Goal: Find specific page/section: Find specific page/section

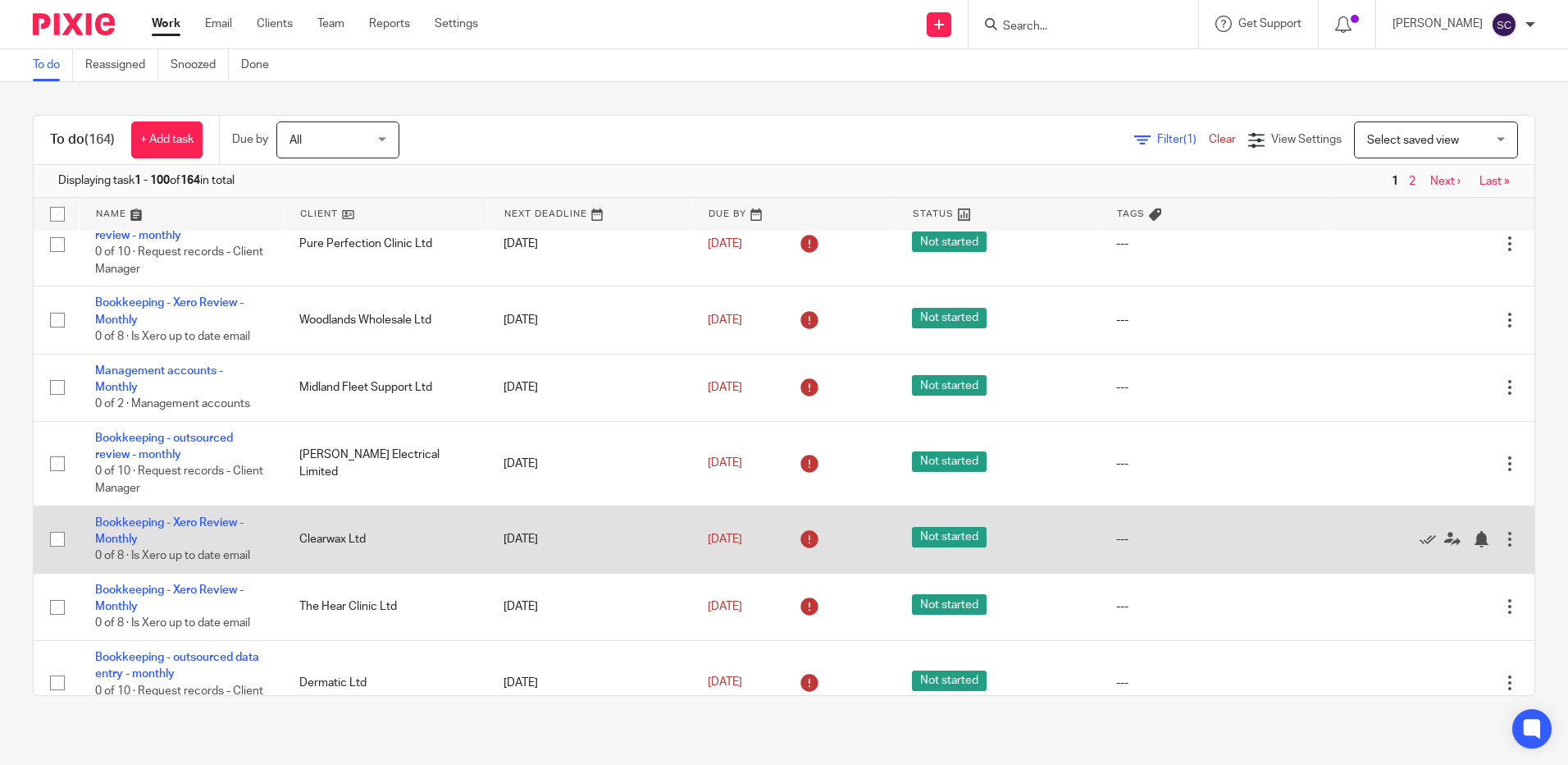
scroll to position [821, 0]
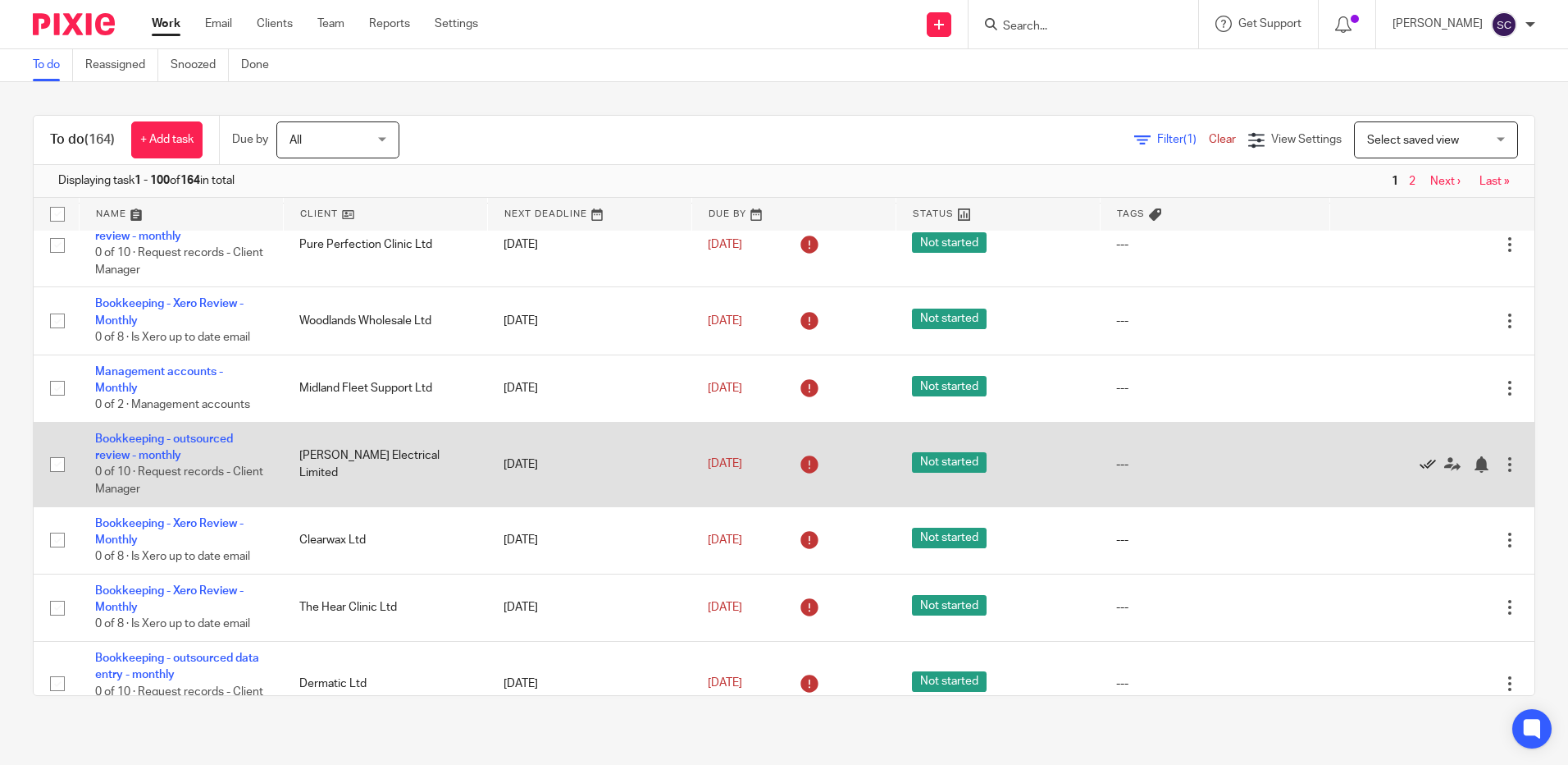
click at [1420, 461] on icon at bounding box center [1428, 464] width 16 height 16
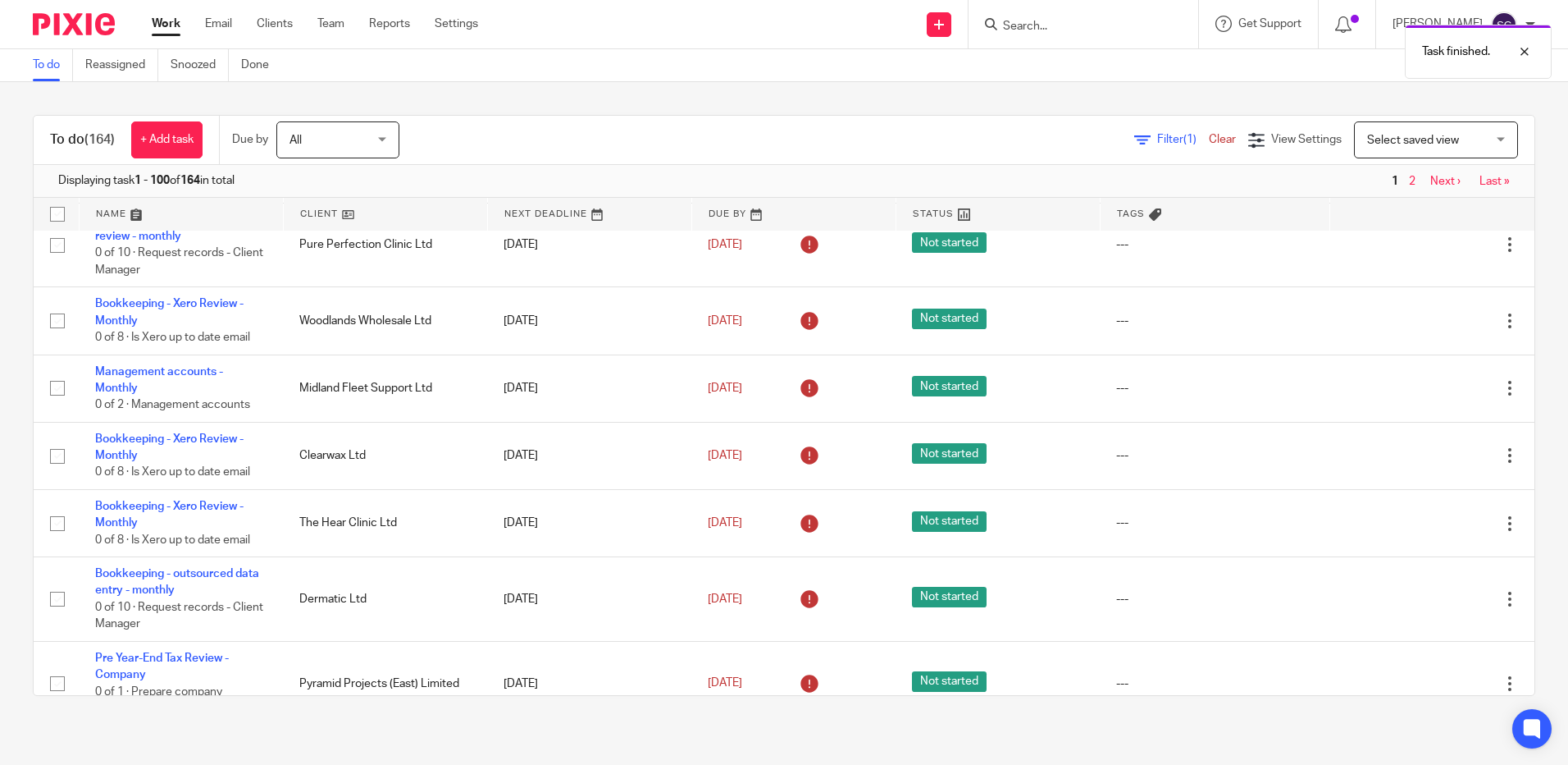
click at [1420, 461] on icon at bounding box center [1428, 456] width 16 height 16
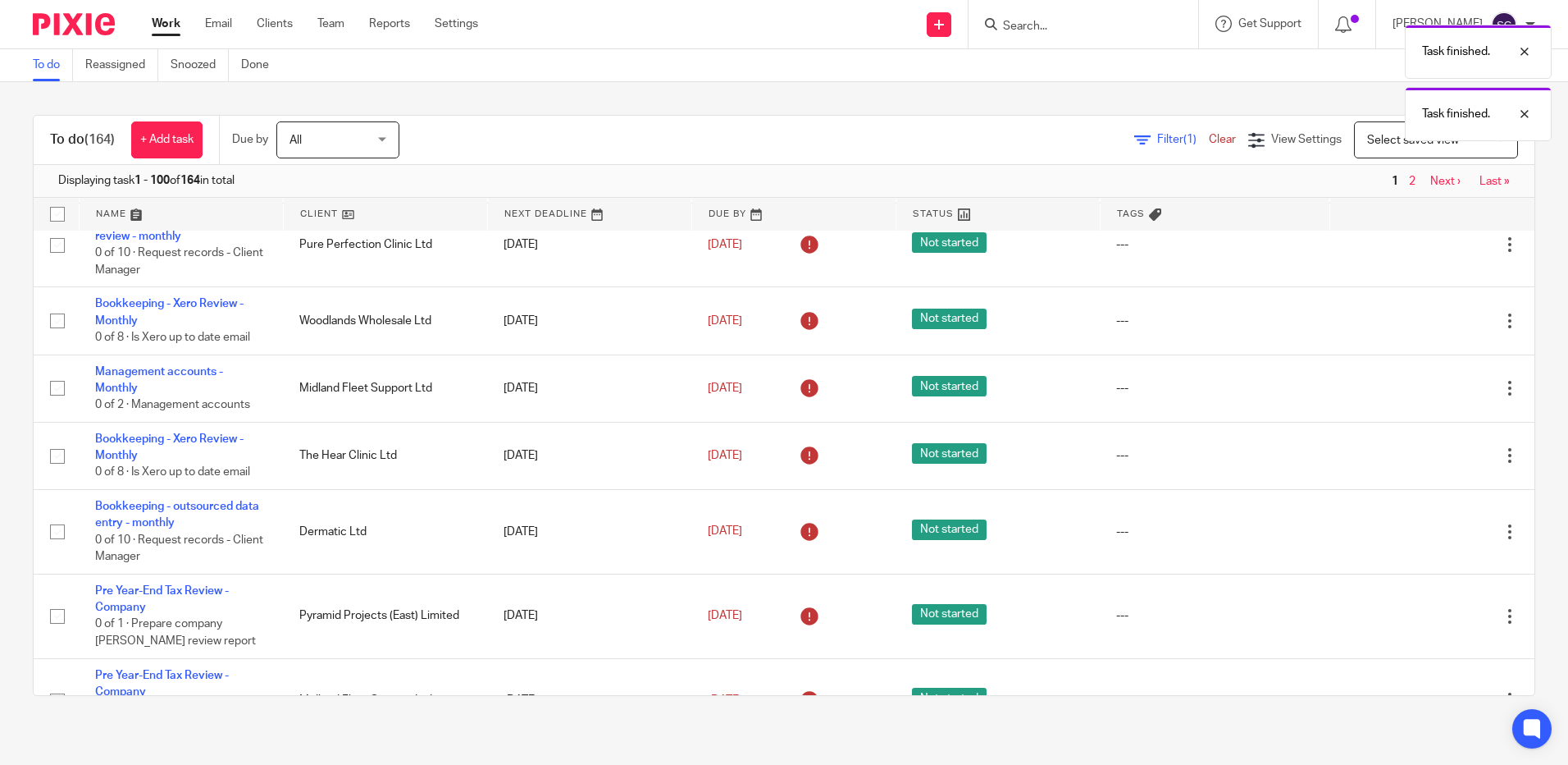
click at [1420, 461] on icon at bounding box center [1428, 456] width 16 height 16
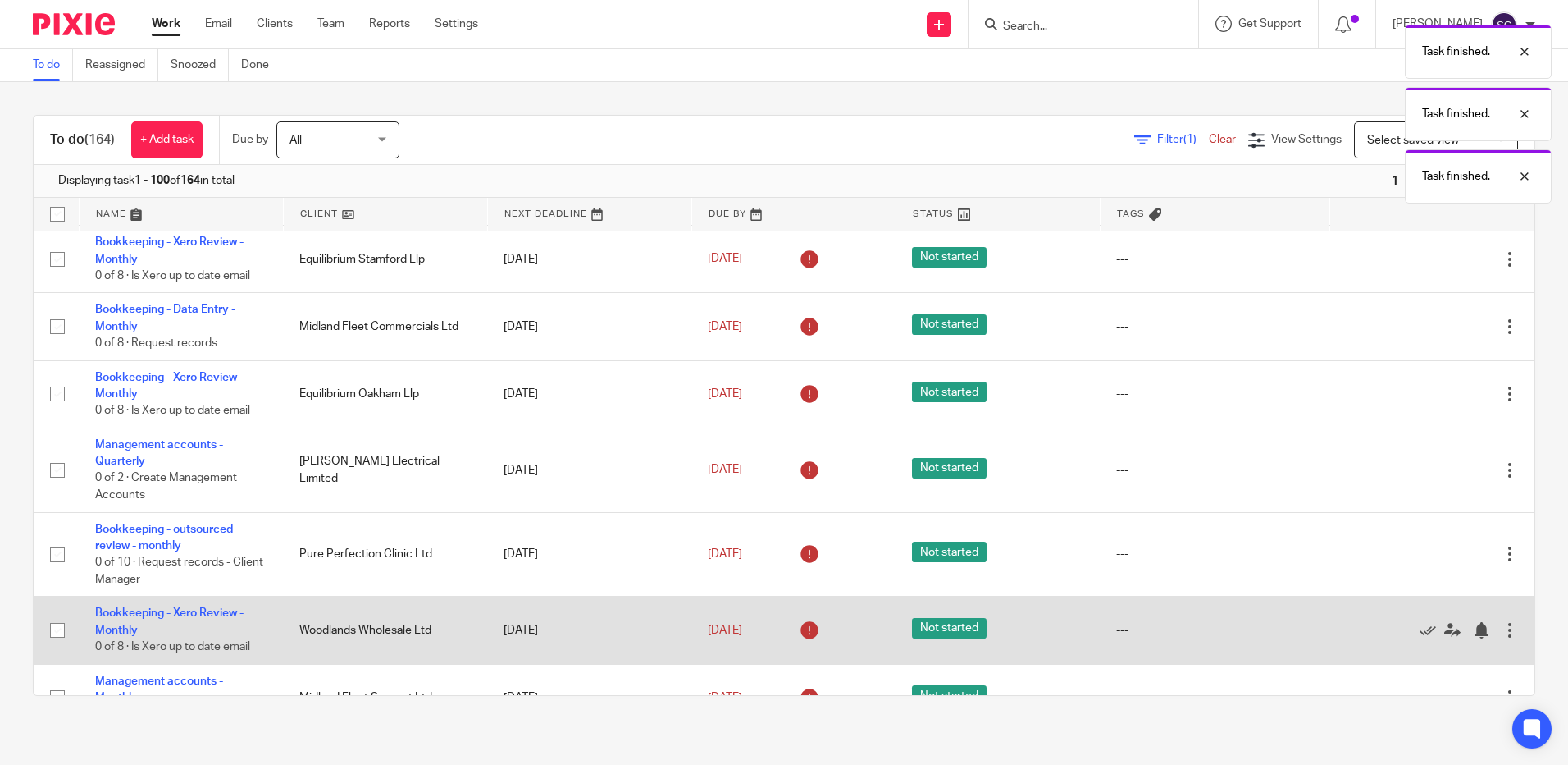
scroll to position [493, 0]
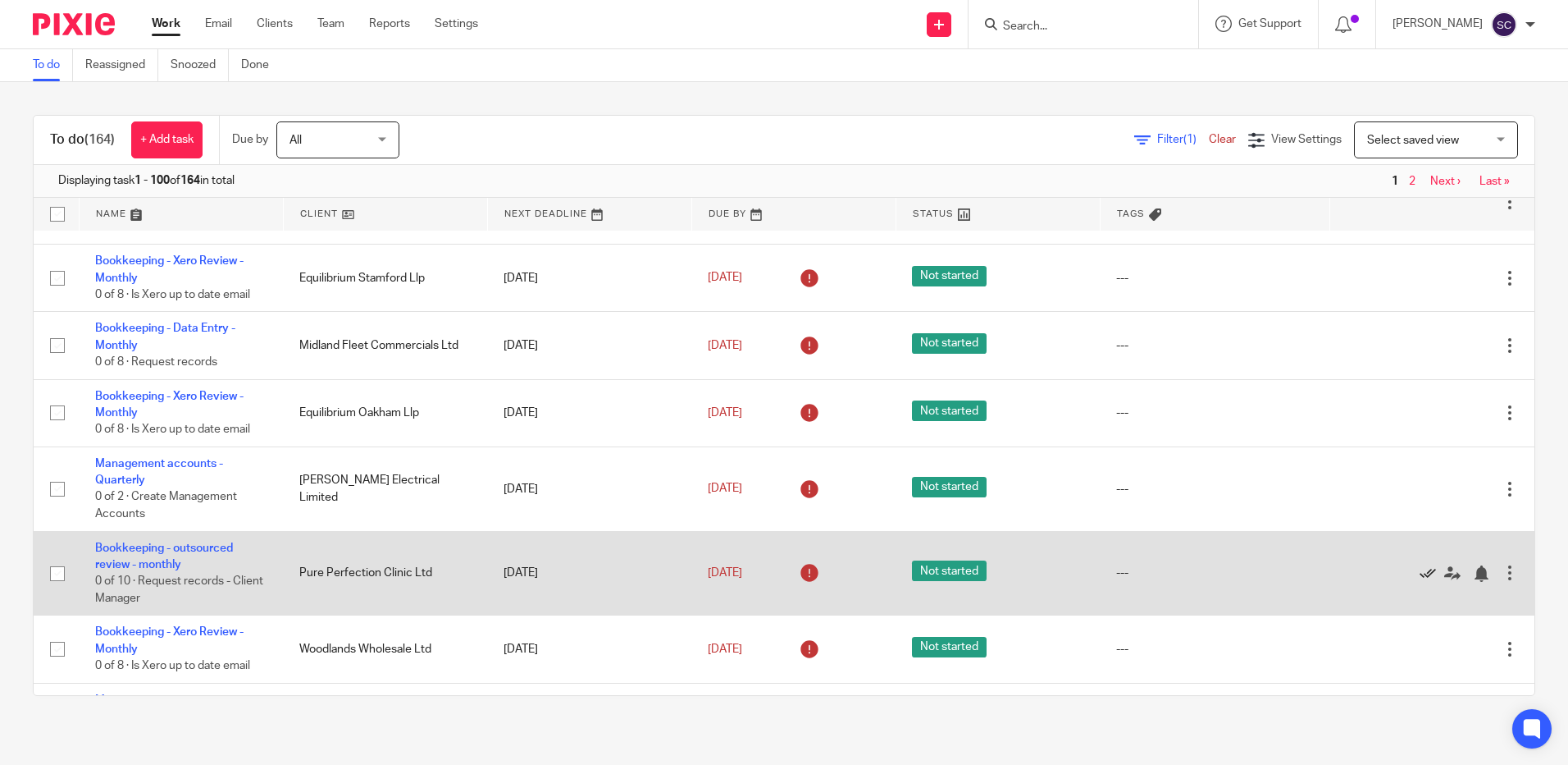
click at [1420, 573] on icon at bounding box center [1428, 573] width 16 height 16
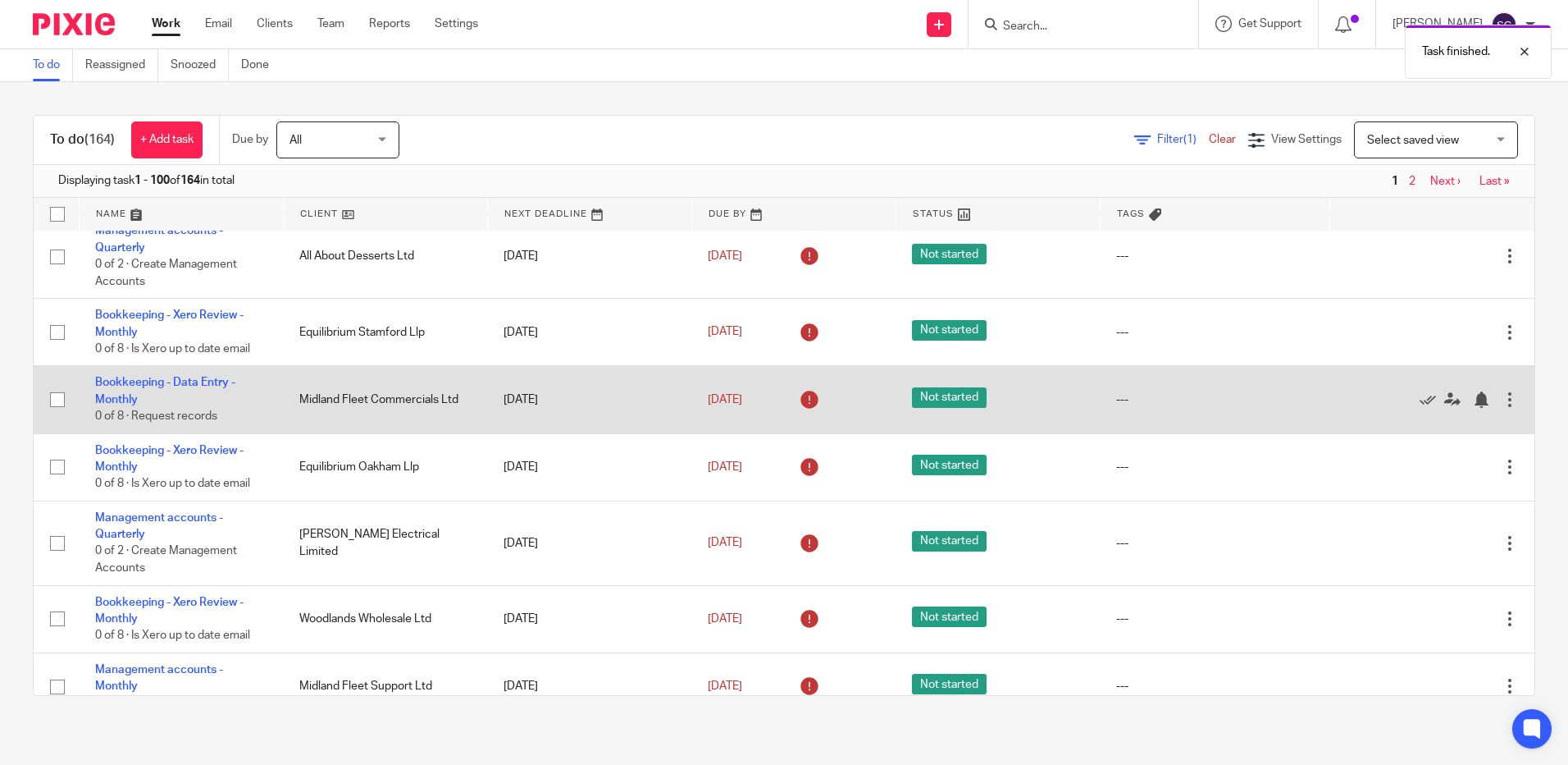
scroll to position [410, 0]
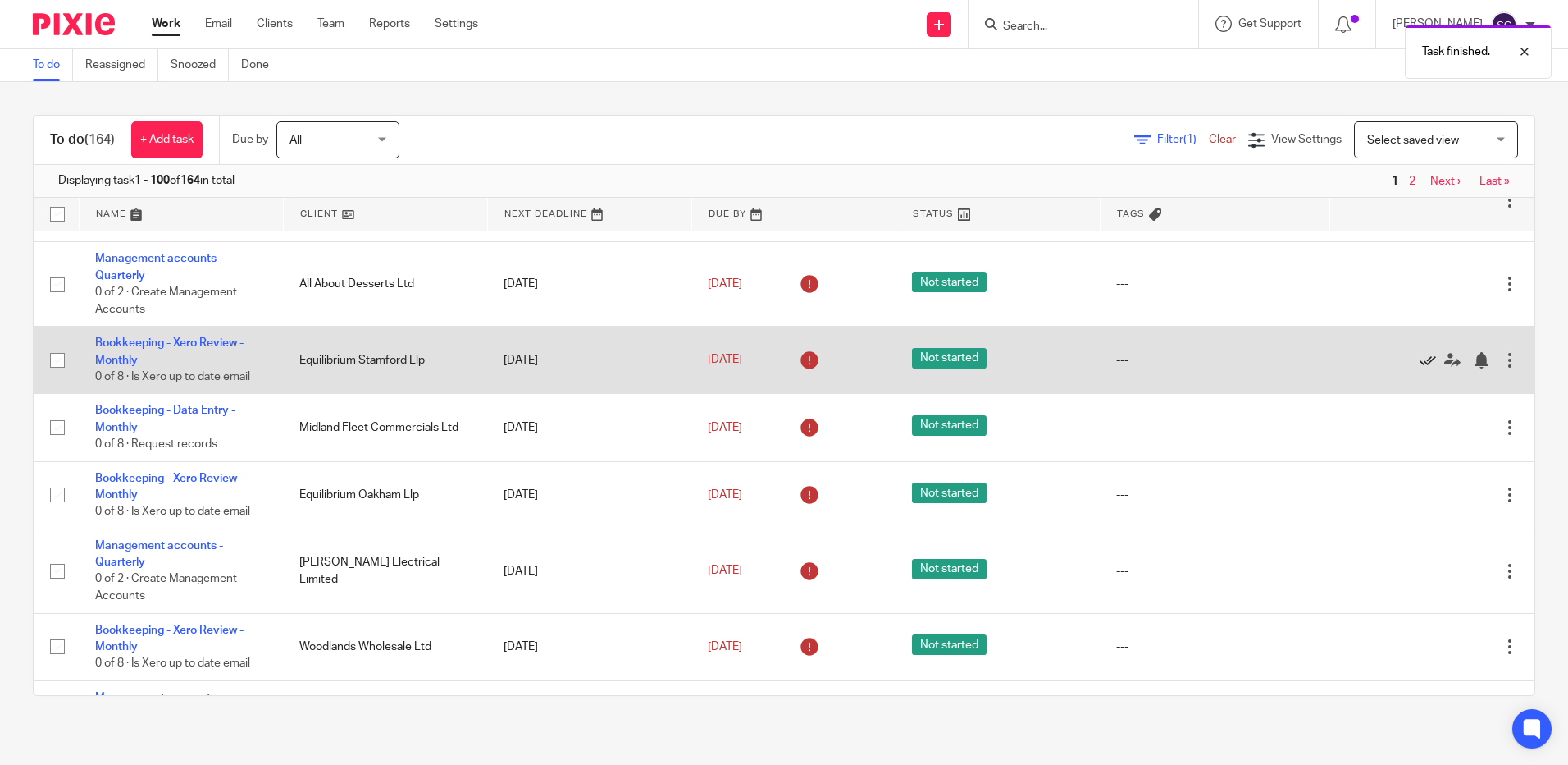
click at [1420, 362] on icon at bounding box center [1428, 360] width 16 height 16
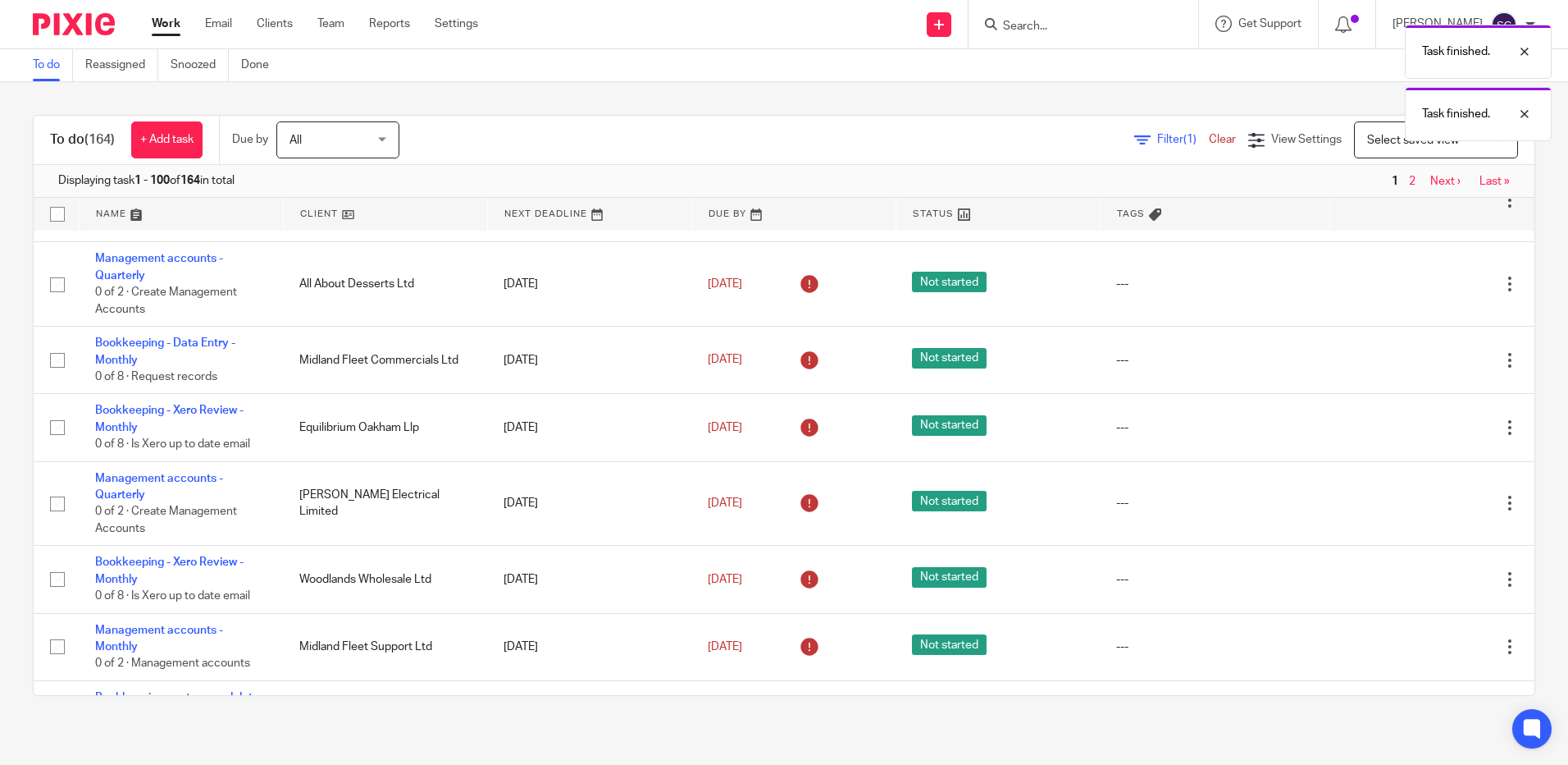
click at [1420, 362] on icon at bounding box center [1428, 360] width 16 height 16
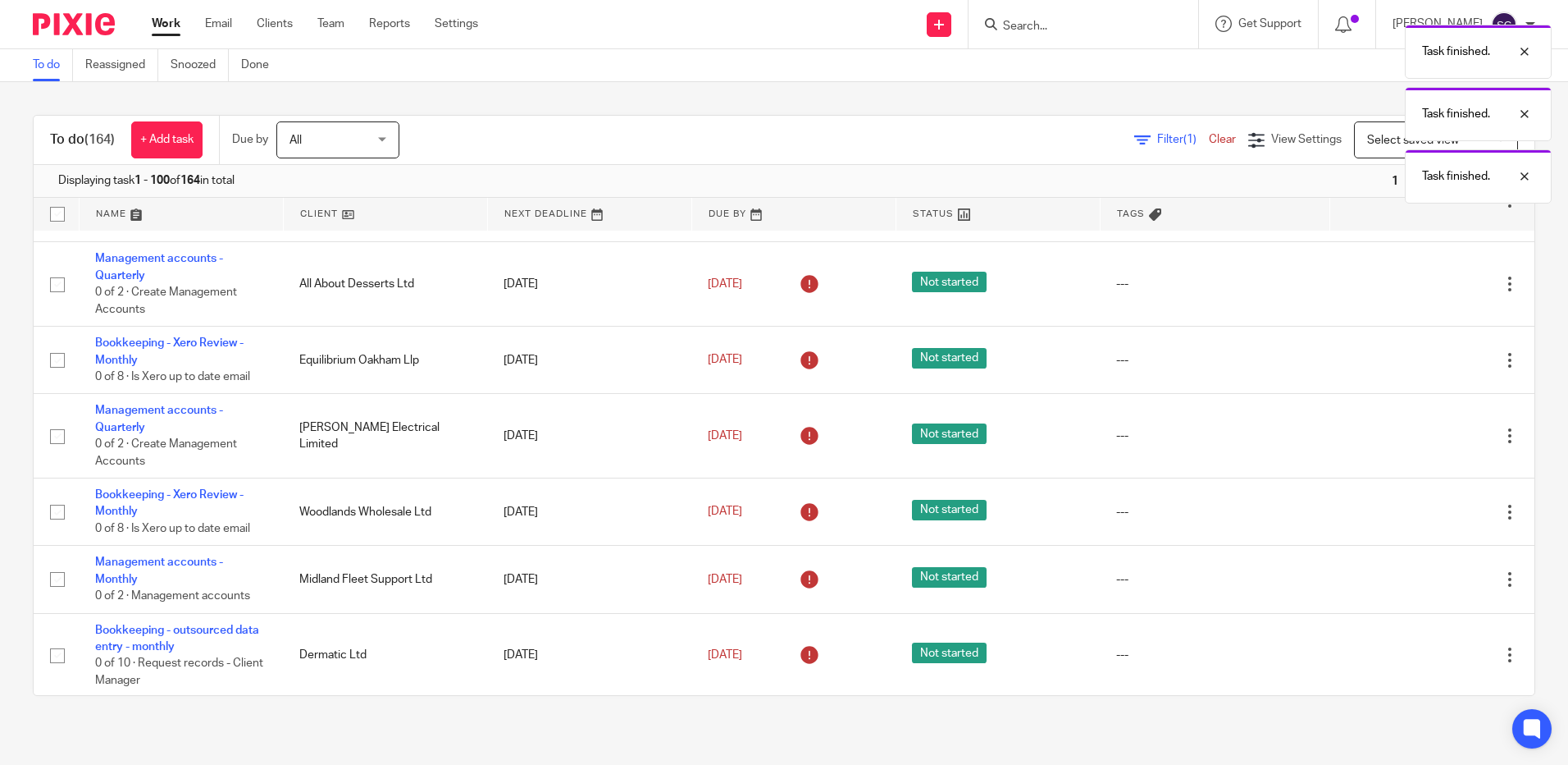
click at [1420, 362] on icon at bounding box center [1428, 360] width 16 height 16
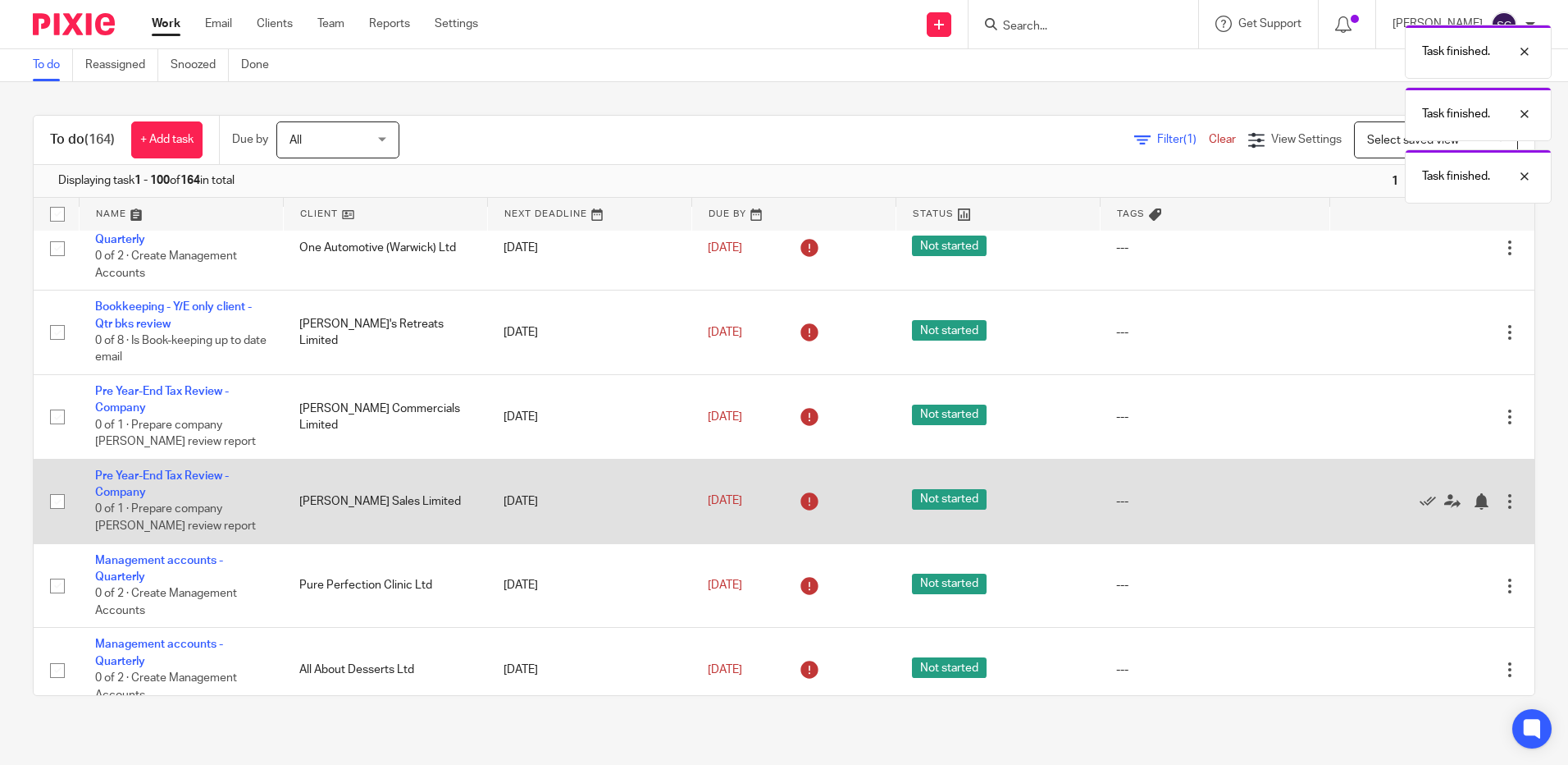
scroll to position [0, 0]
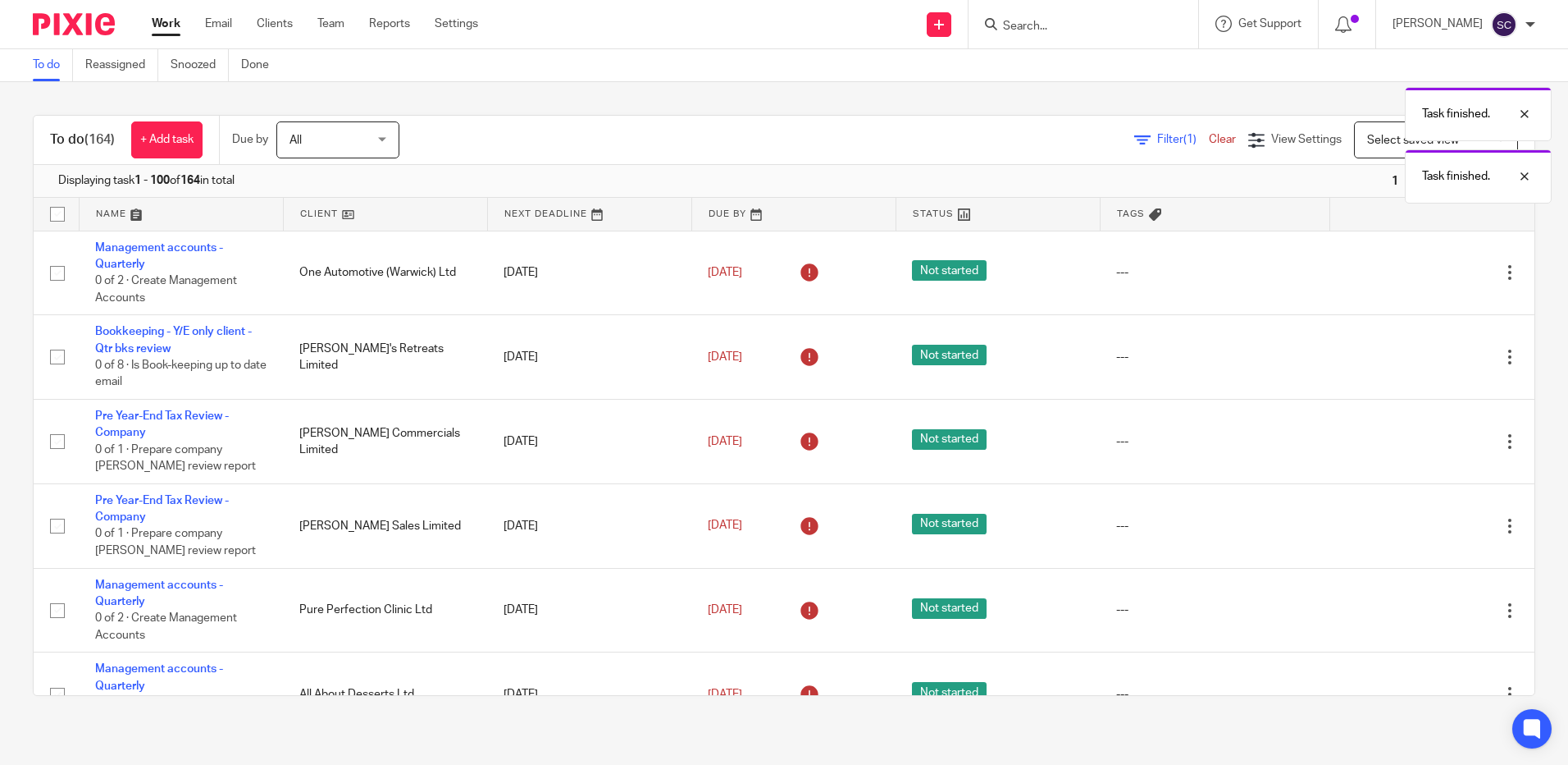
click at [119, 211] on link at bounding box center [181, 214] width 204 height 33
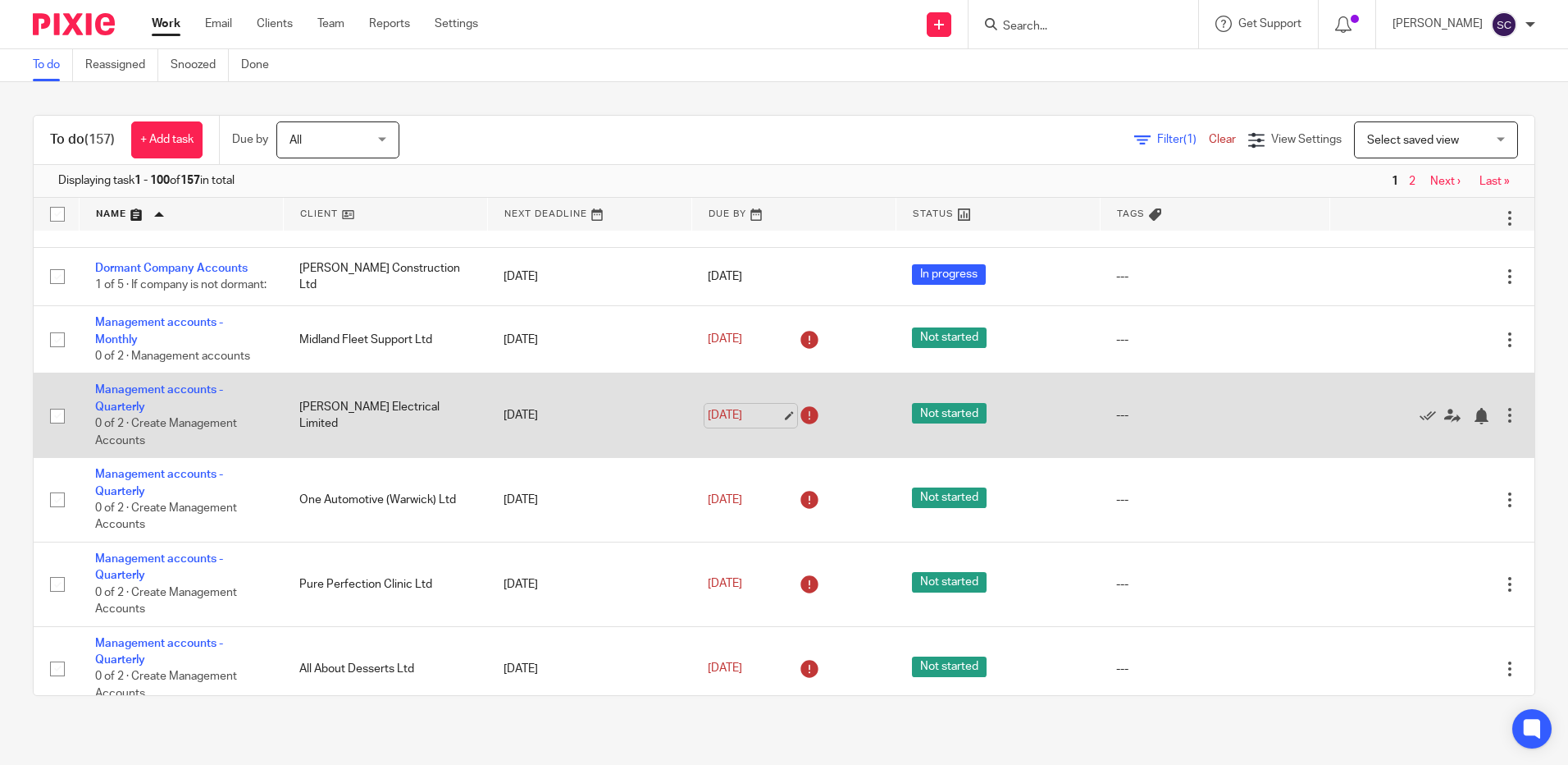
scroll to position [5333, 0]
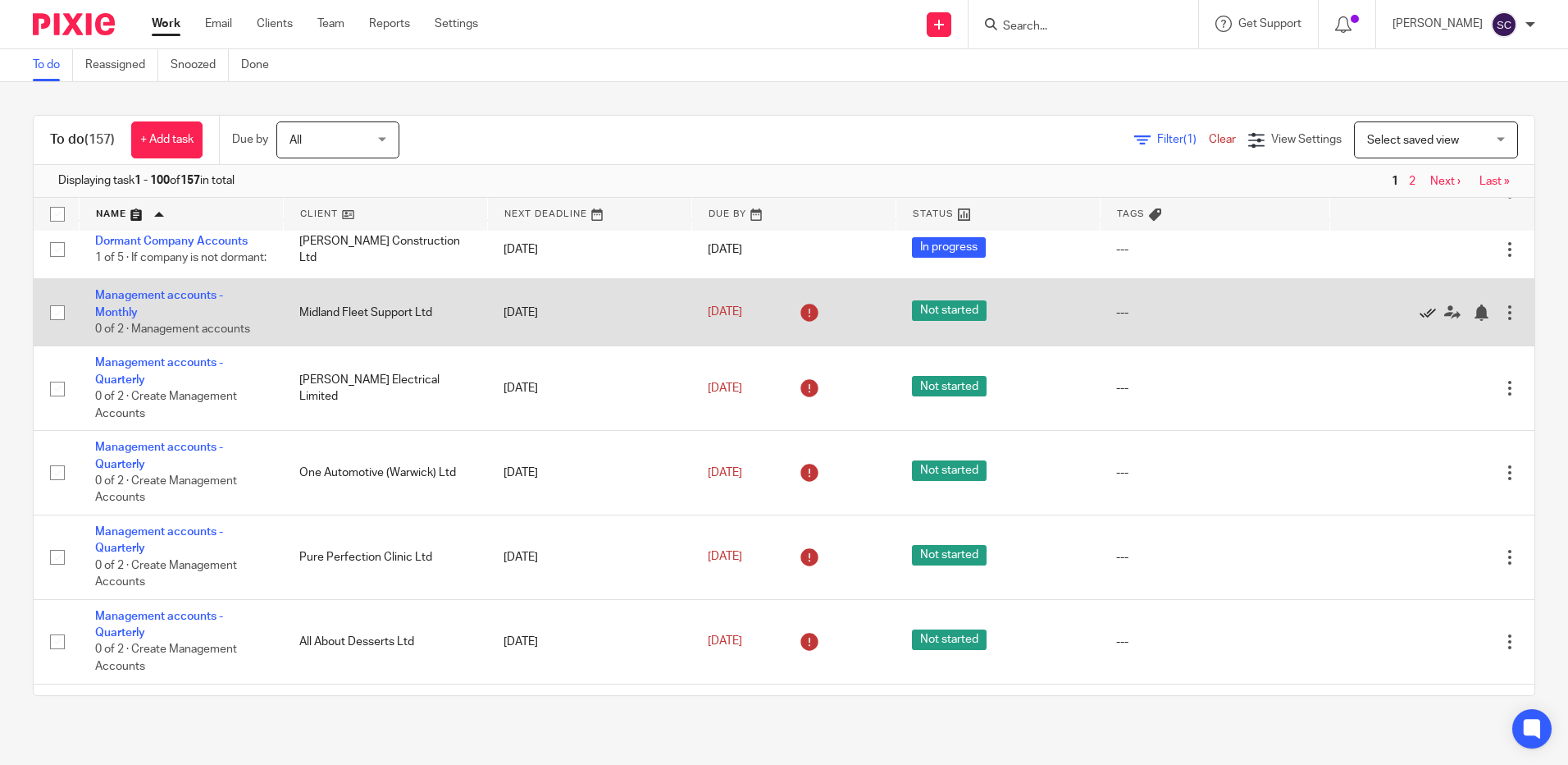
click at [1420, 321] on icon at bounding box center [1428, 313] width 16 height 16
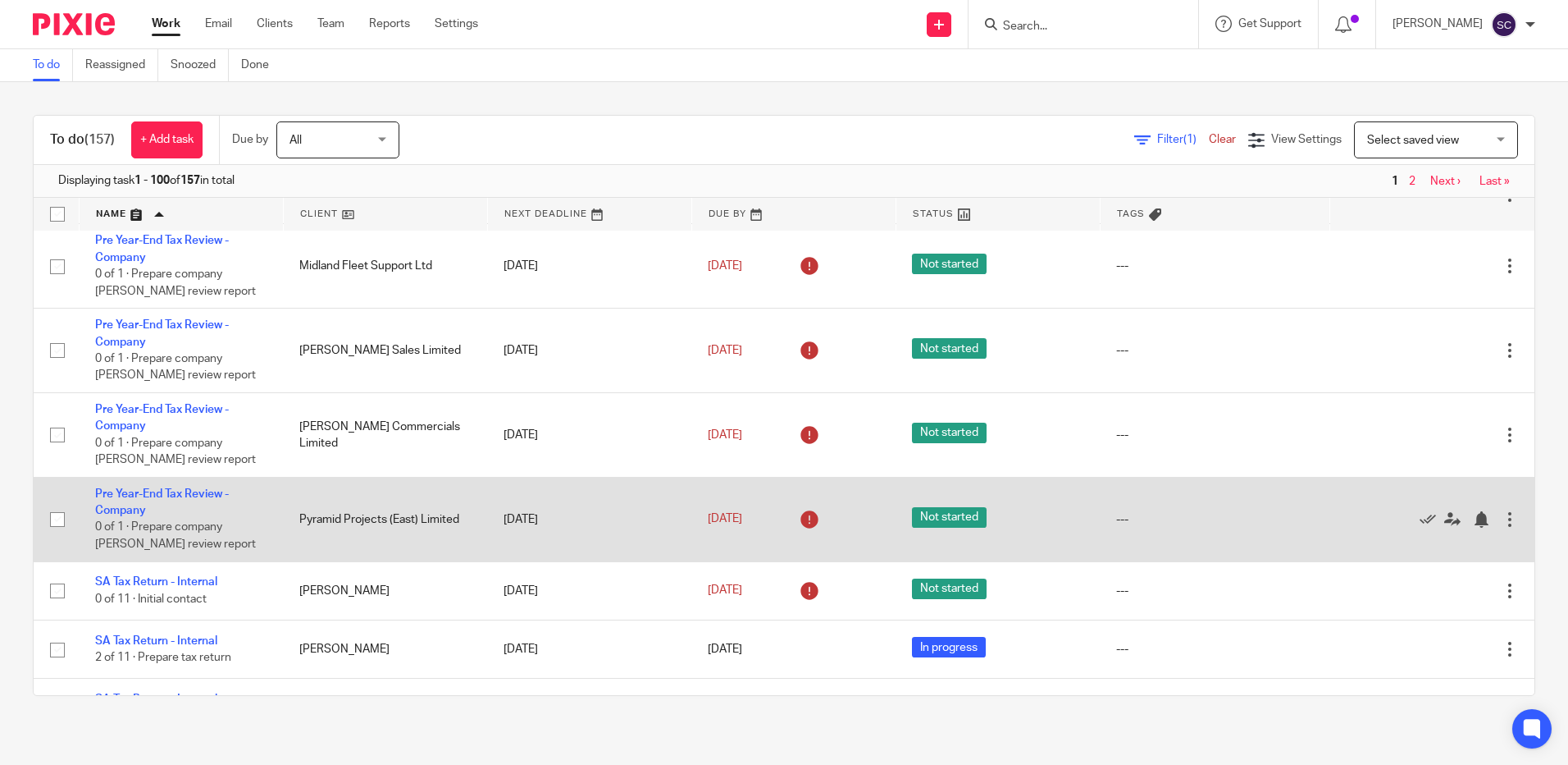
scroll to position [5989, 0]
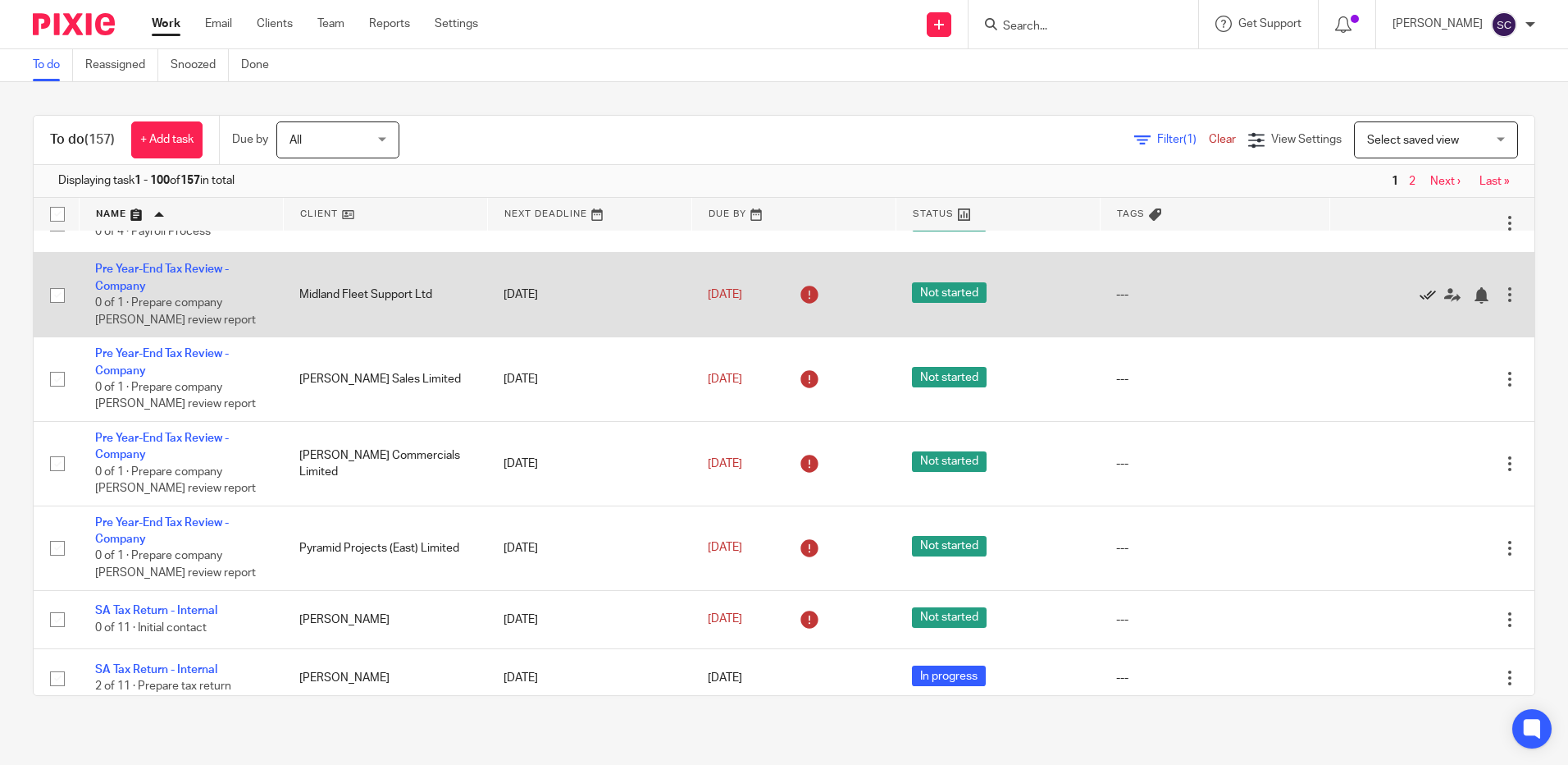
click at [1420, 303] on icon at bounding box center [1428, 295] width 16 height 16
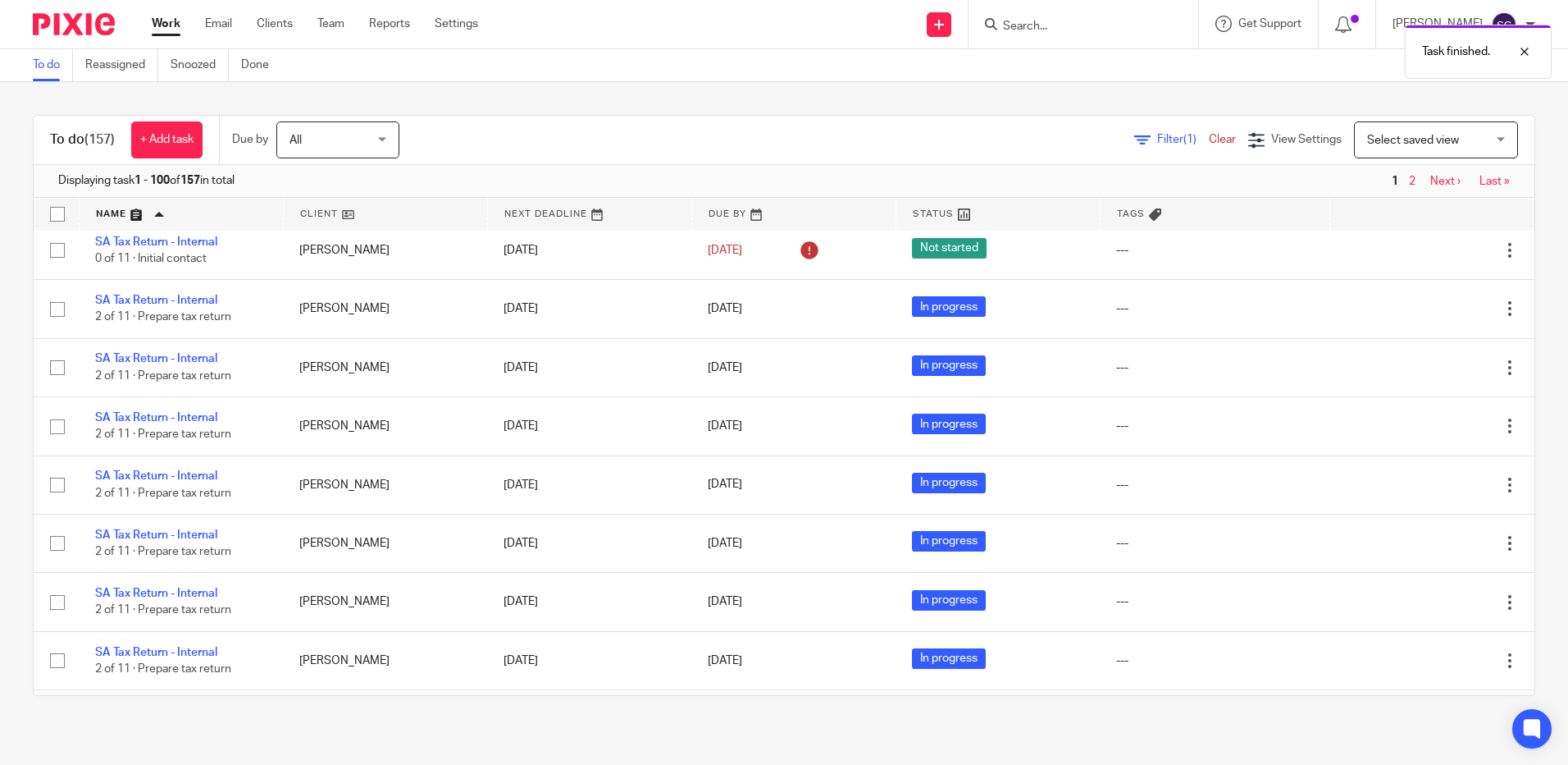
scroll to position [6329, 0]
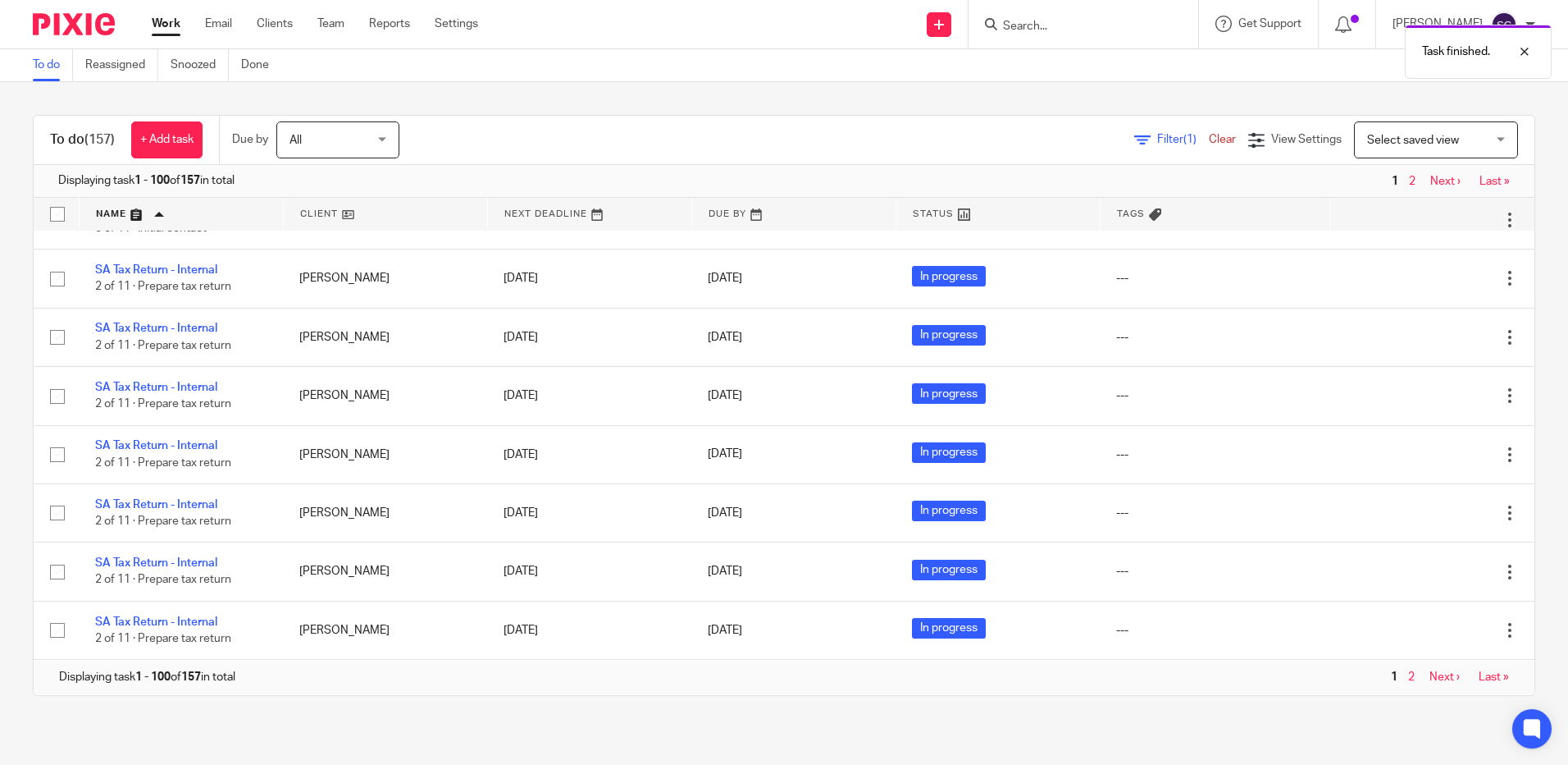
click at [1436, 183] on link "Next ›" at bounding box center [1446, 181] width 30 height 12
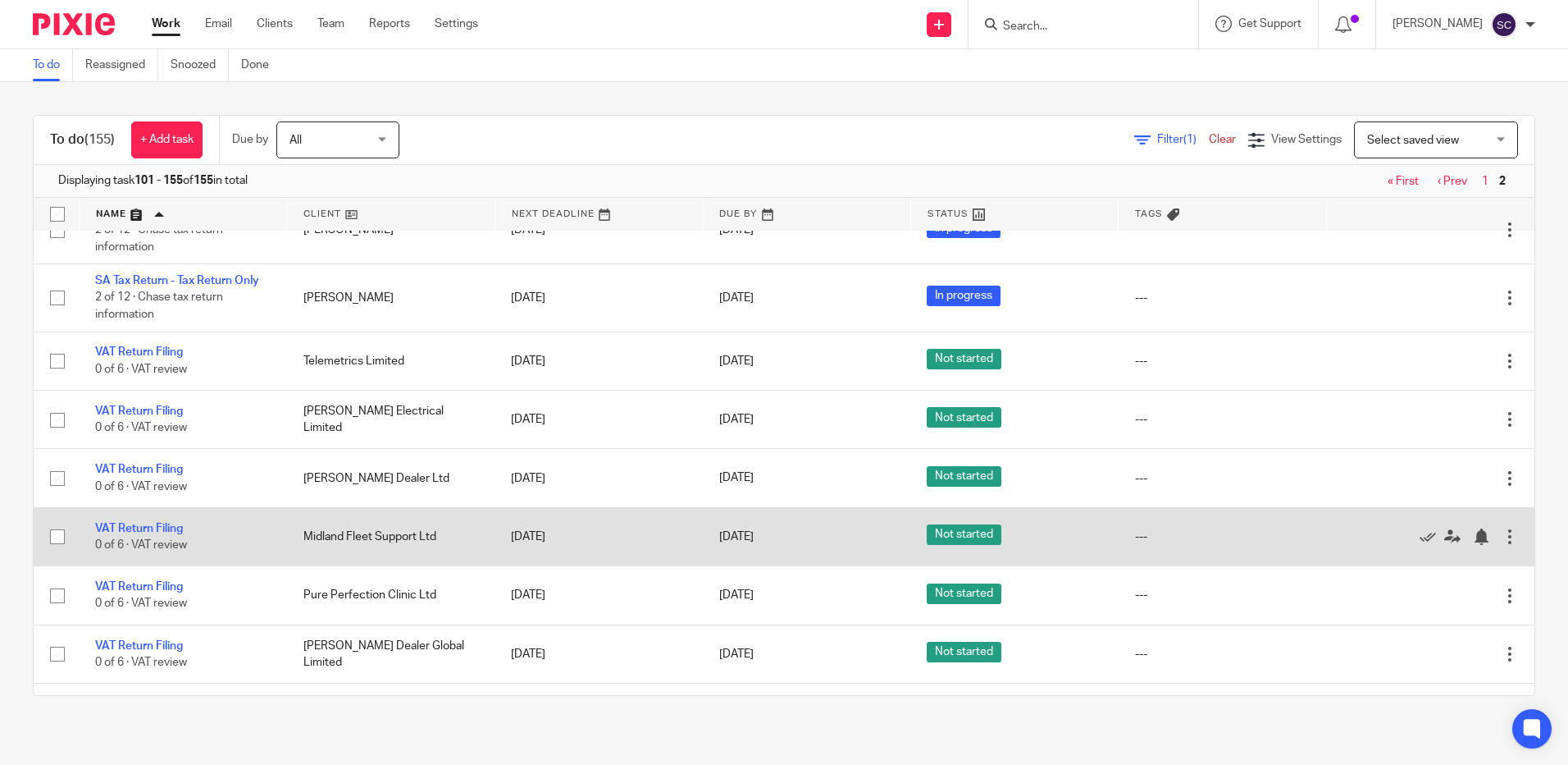
scroll to position [2966, 0]
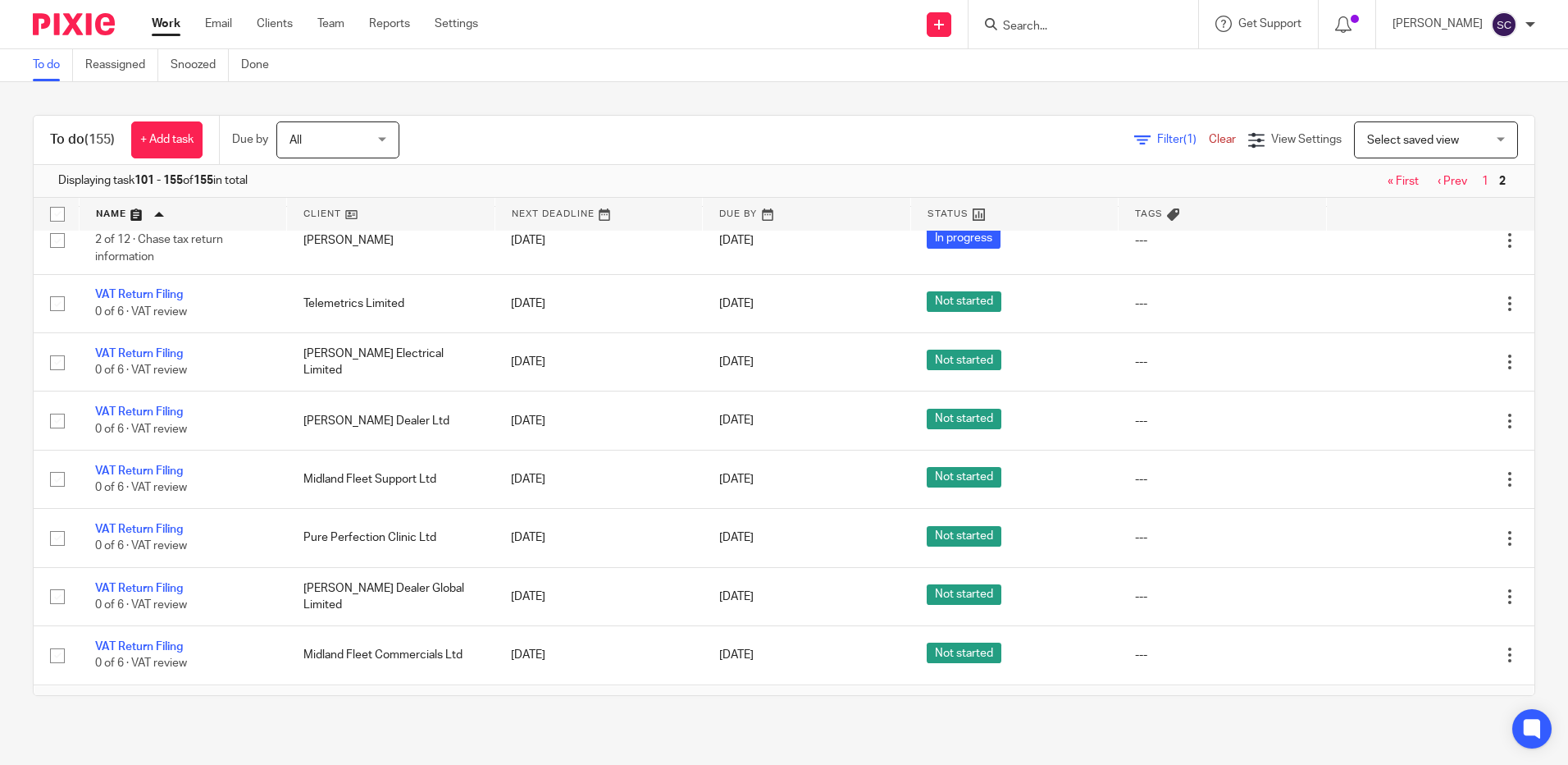
scroll to position [2966, 0]
